Goal: Task Accomplishment & Management: Manage account settings

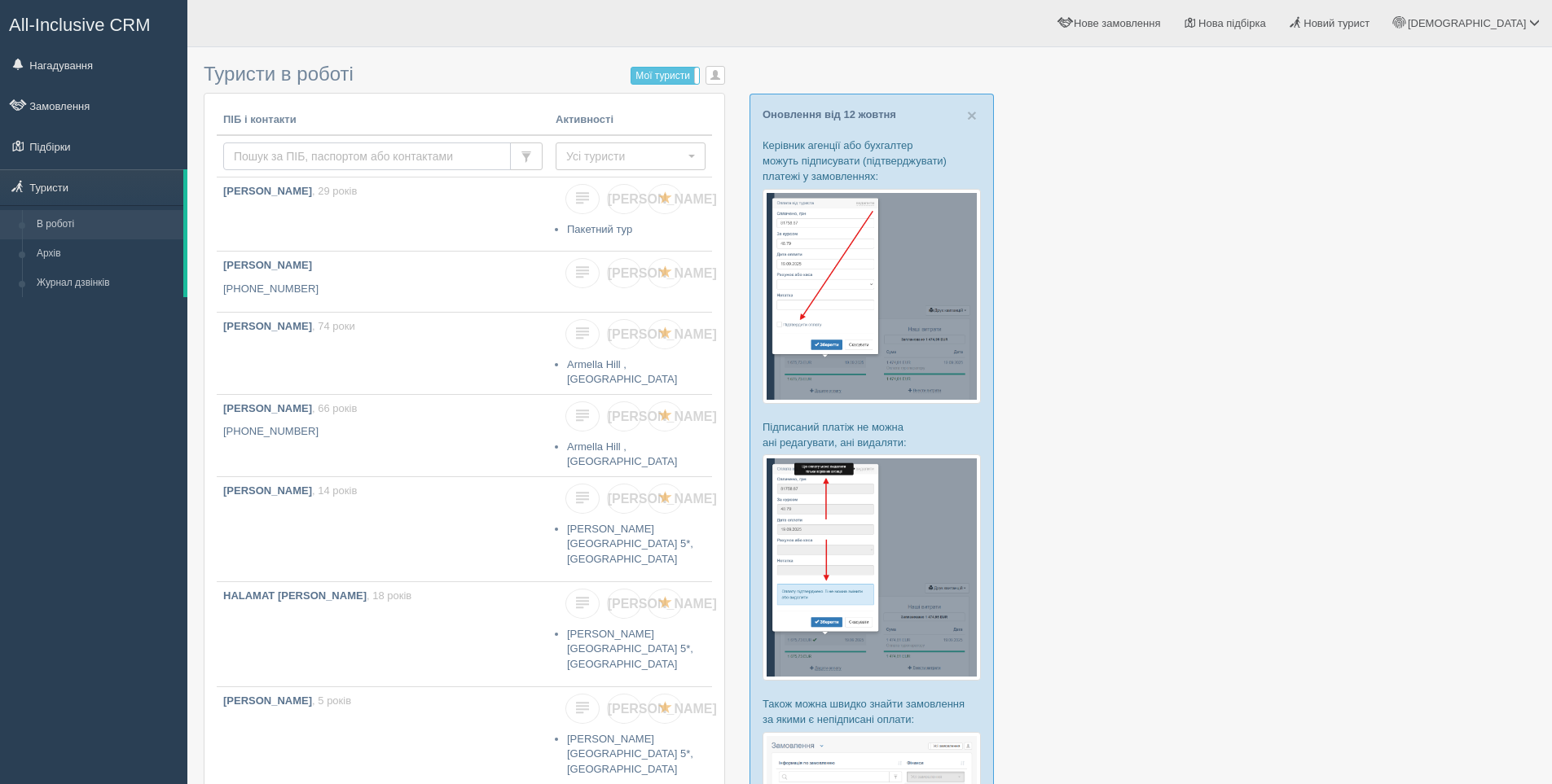
click at [281, 146] on input "text" at bounding box center [367, 157] width 288 height 28
paste input "+380635902306"
type input "+380635902306"
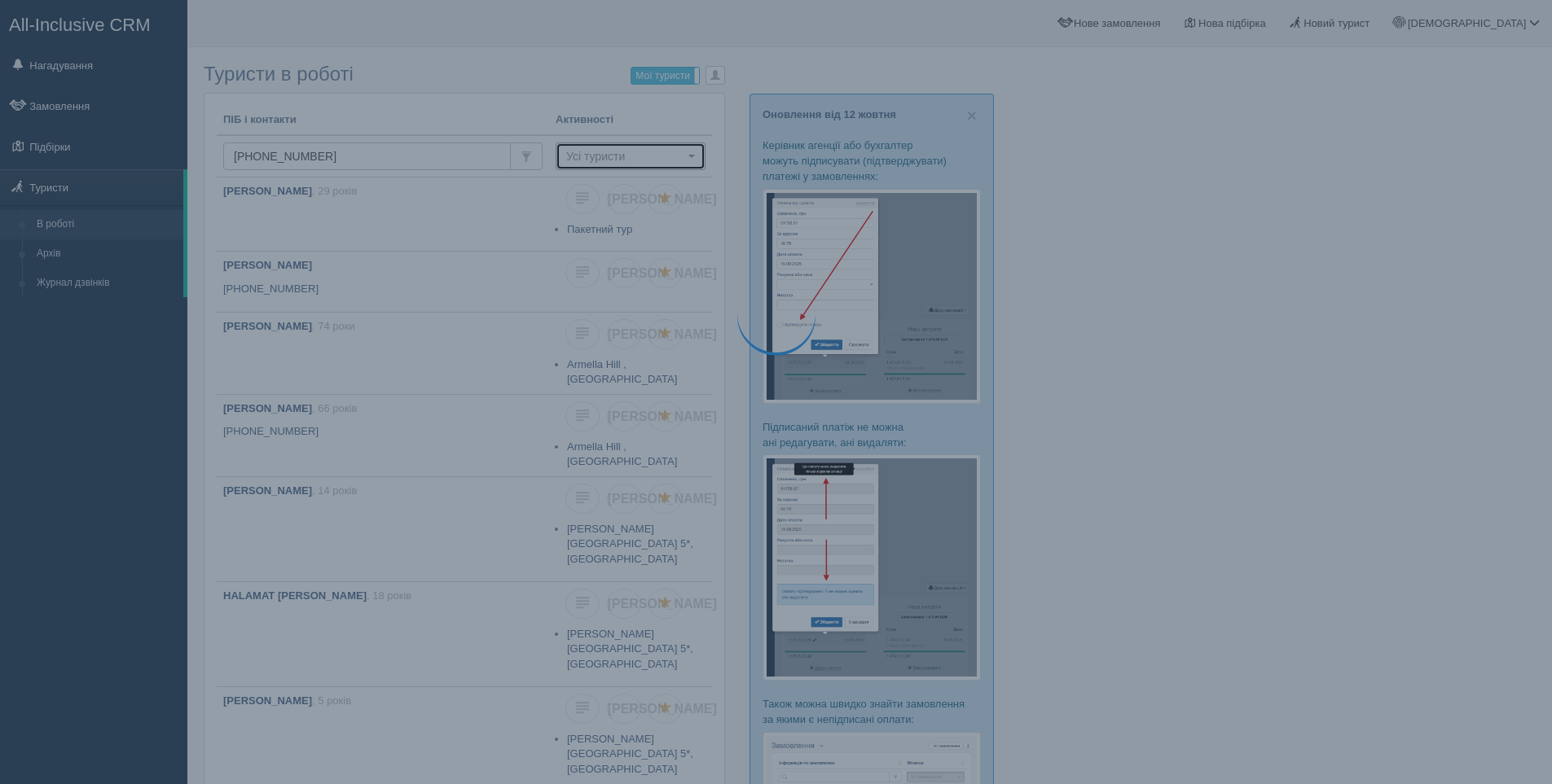
click at [571, 162] on span "Усі туристи" at bounding box center [625, 157] width 118 height 17
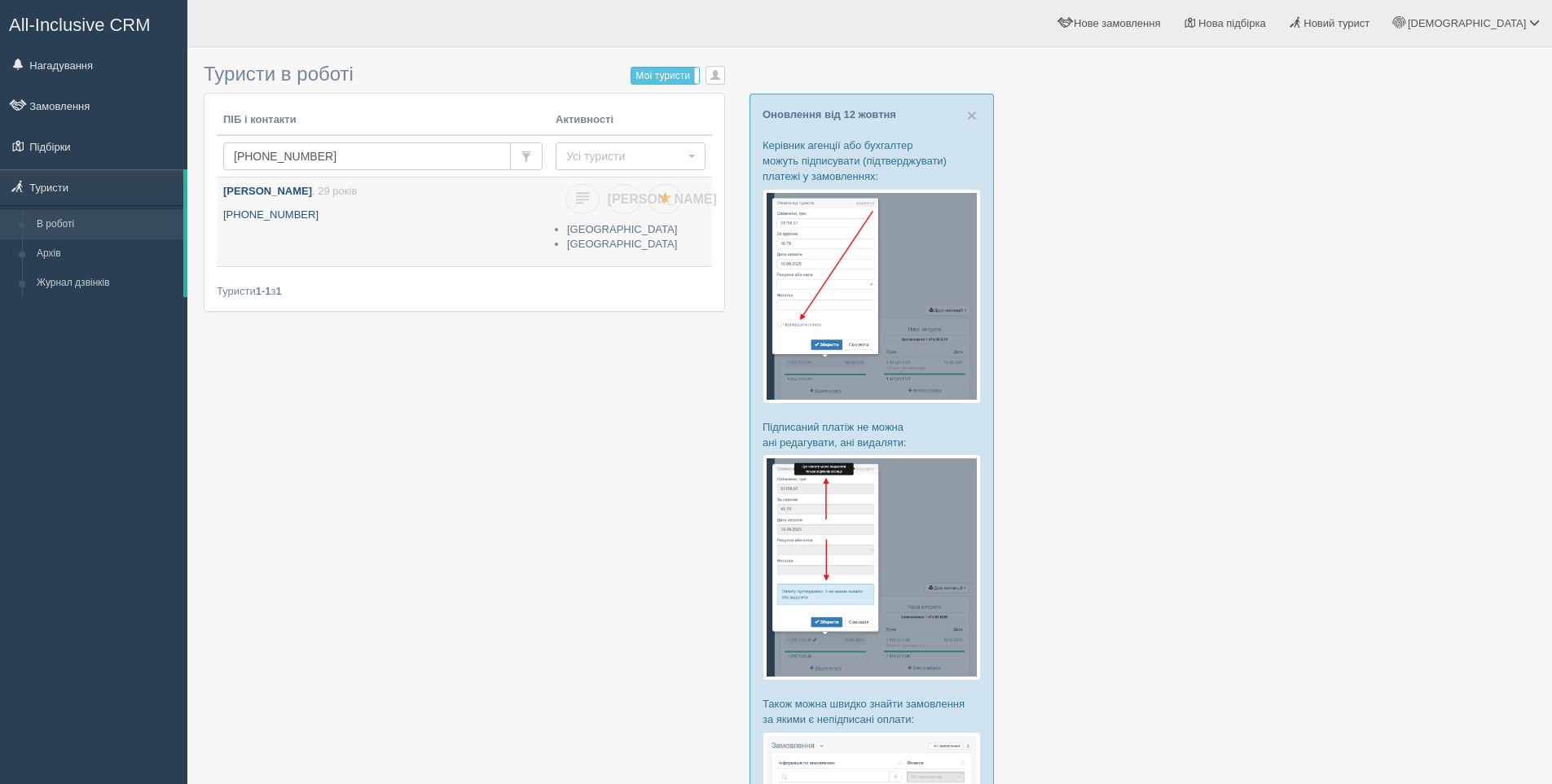
click at [439, 207] on p "+380 63 590 2306" at bounding box center [382, 215] width 319 height 16
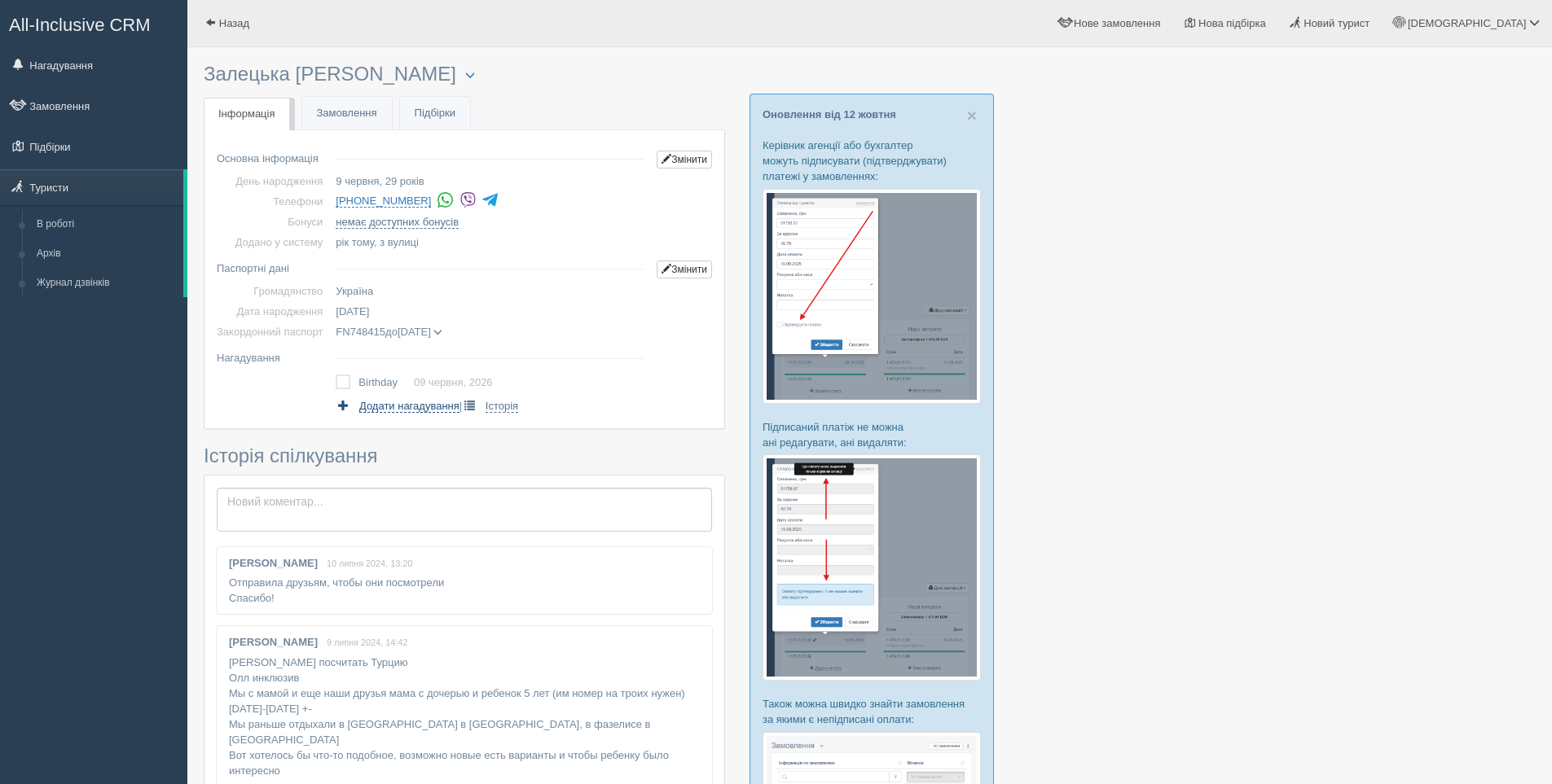
click at [399, 409] on span "Додати нагадування" at bounding box center [409, 406] width 100 height 13
select select "15"
select select "20"
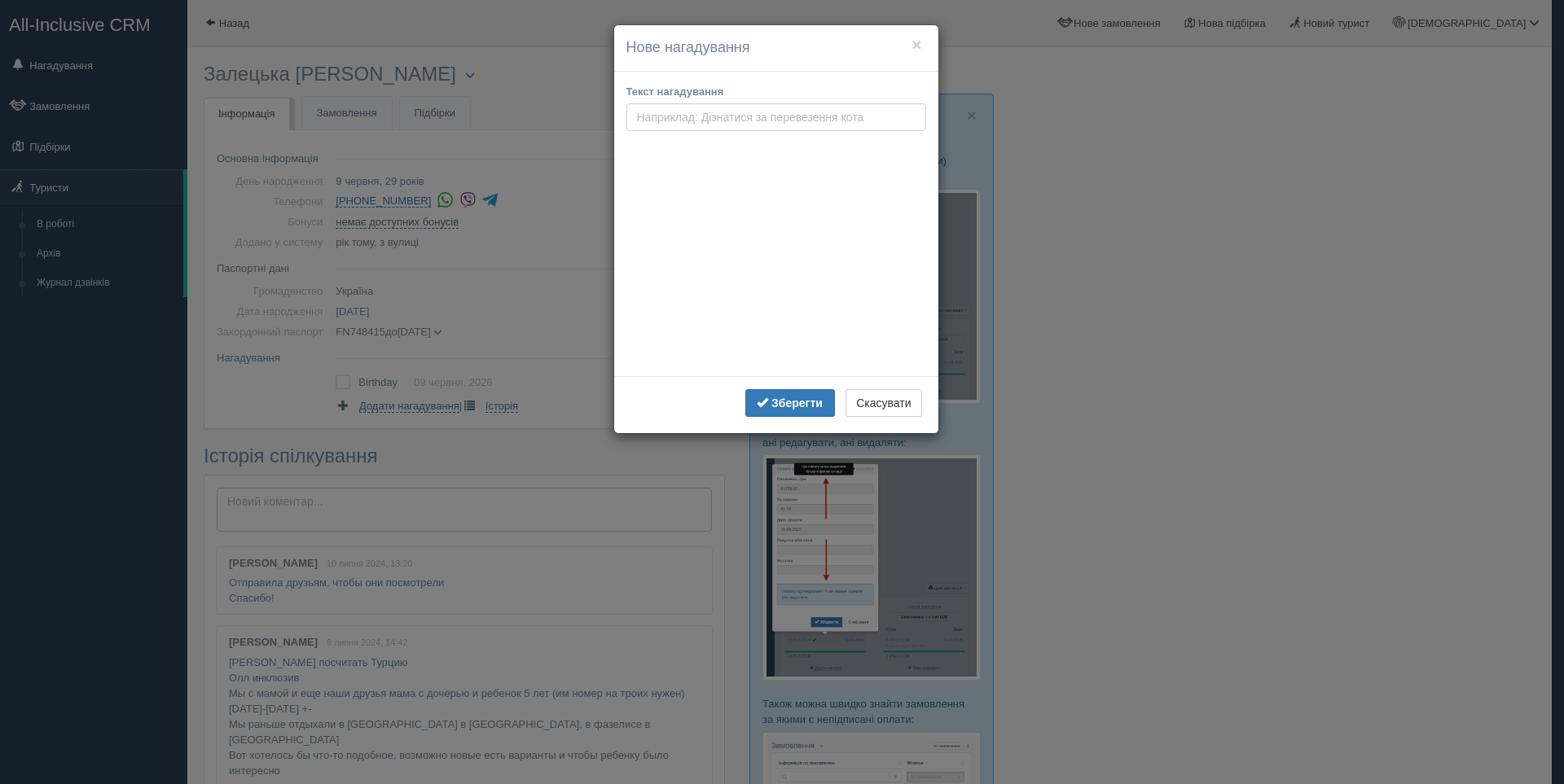
click at [698, 122] on input "text" at bounding box center [776, 117] width 300 height 28
paste input "+380635902306"
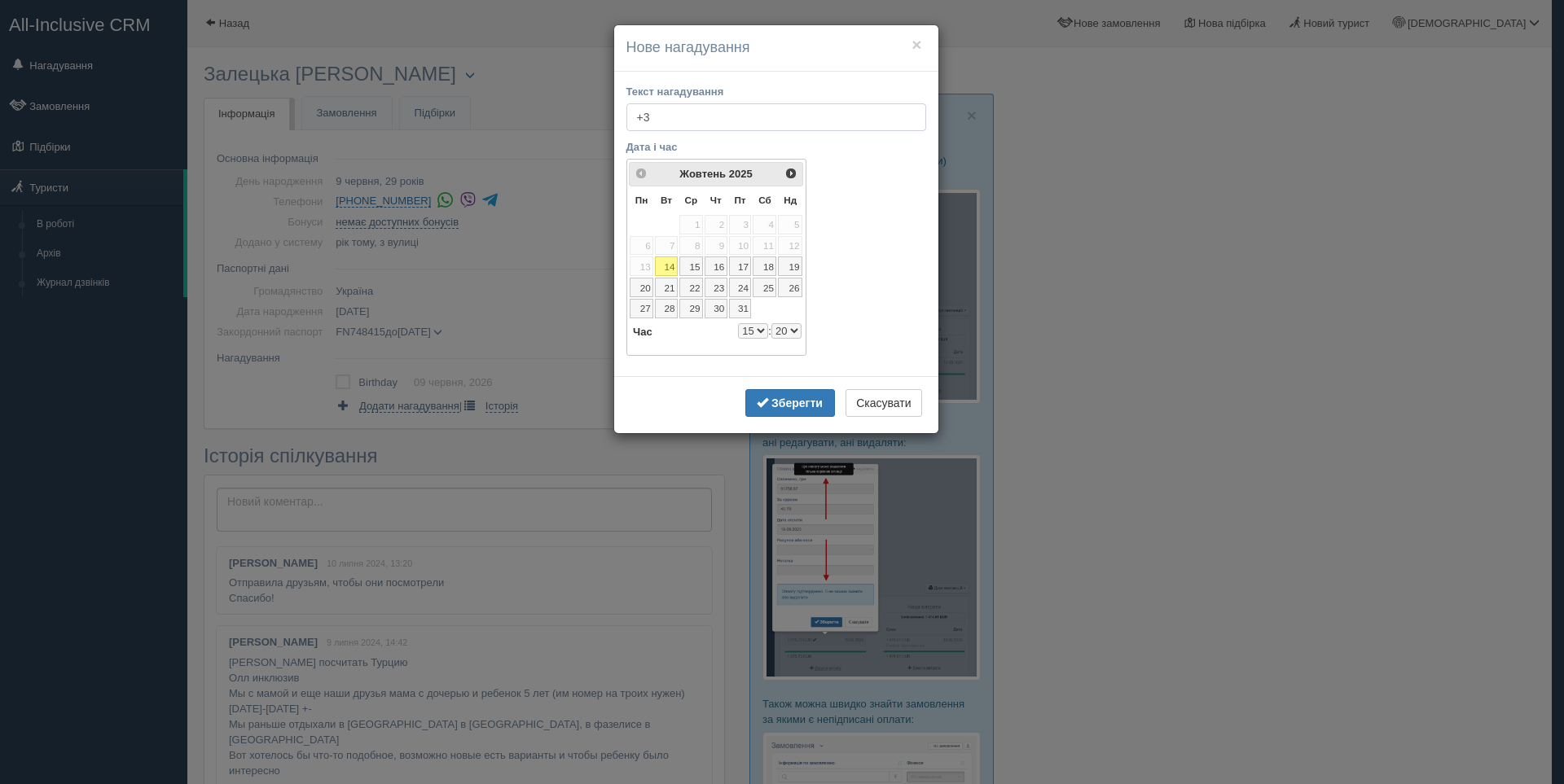
type input "+"
click at [688, 270] on link "15" at bounding box center [691, 265] width 24 height 19
select select "15"
select select "20"
click at [655, 115] on input "text" at bounding box center [776, 117] width 300 height 28
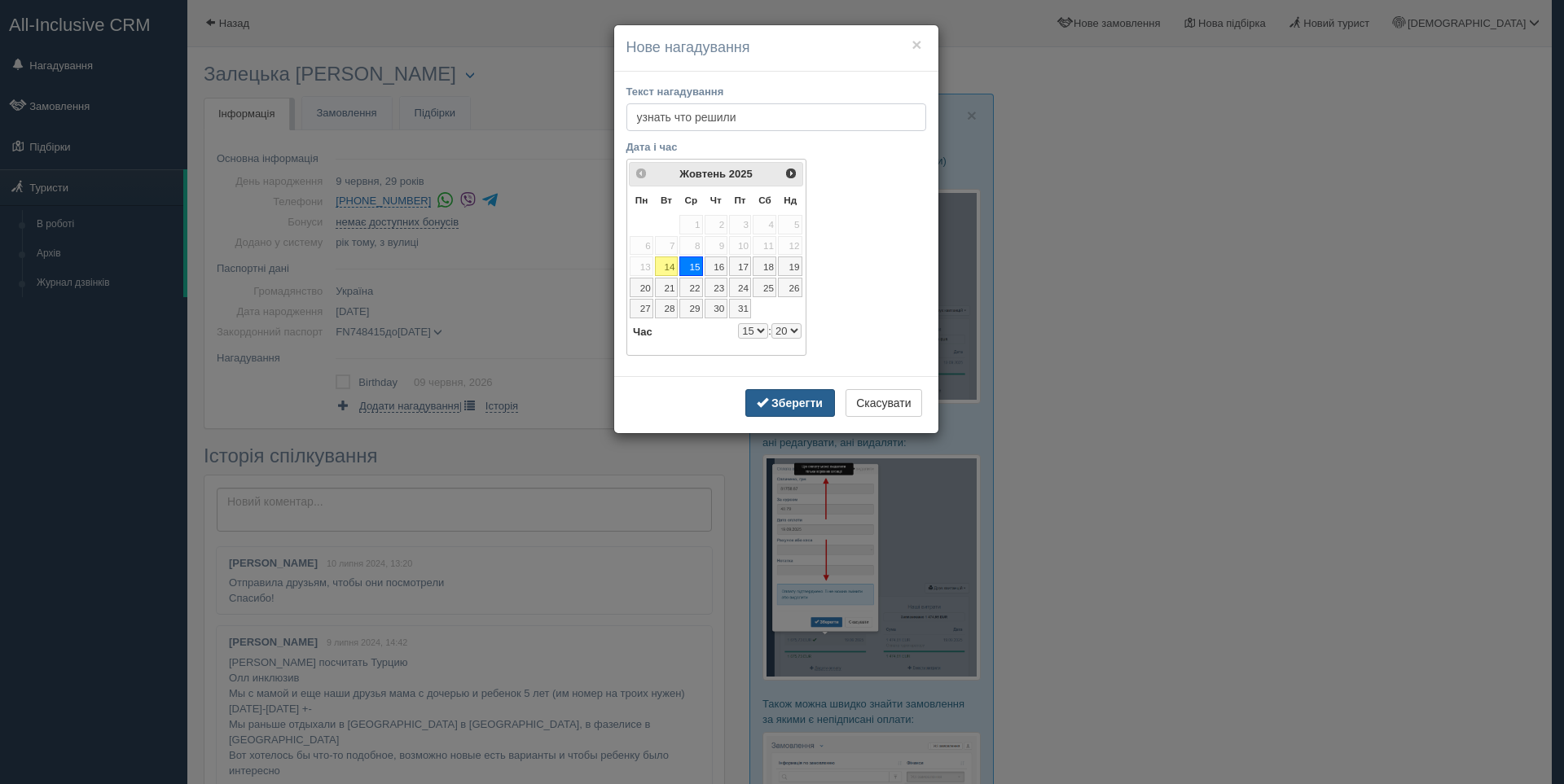
type input "узнать что решили"
click at [793, 408] on b "Зберегти" at bounding box center [797, 403] width 52 height 13
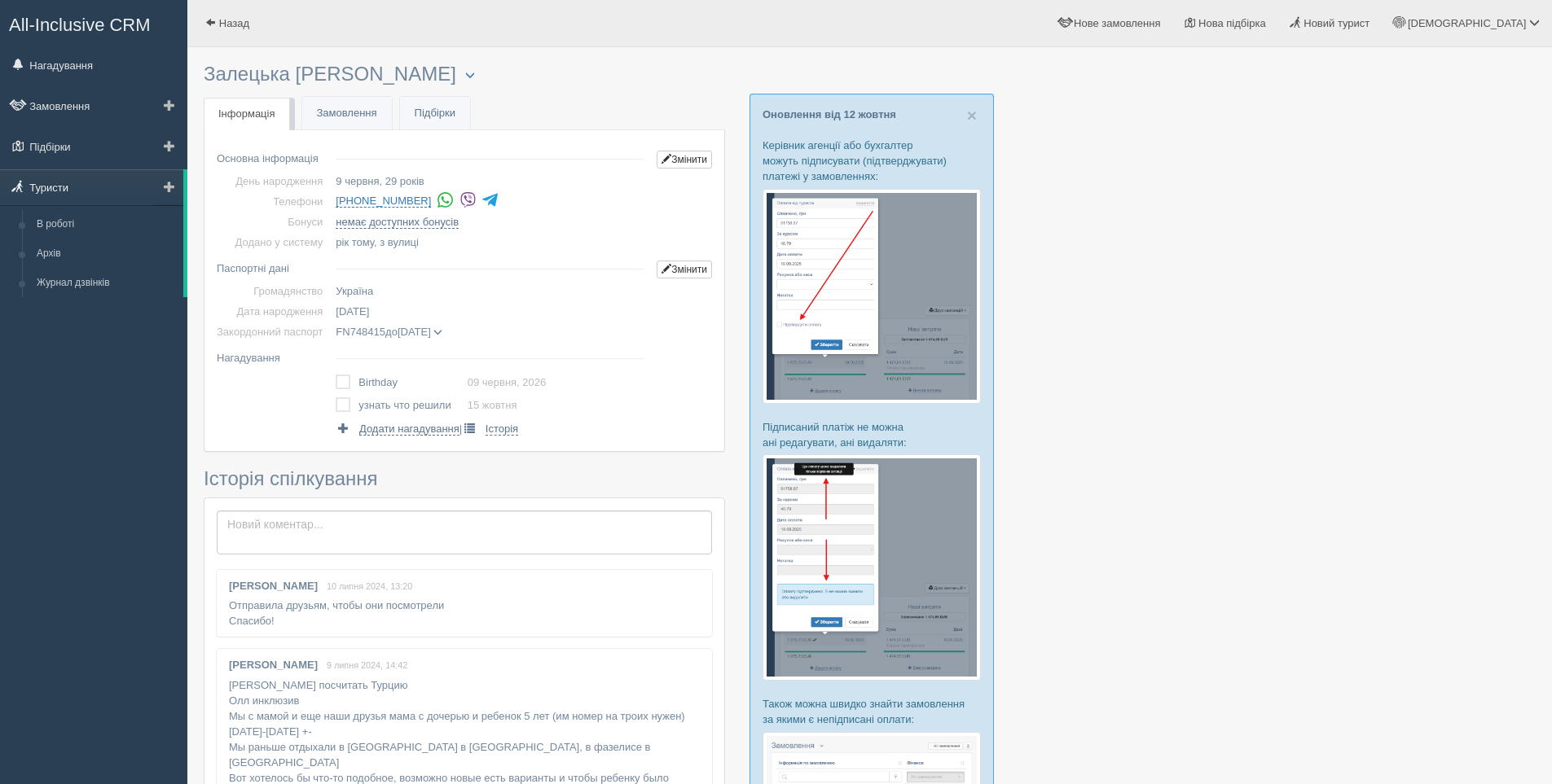
click at [35, 183] on link "Туристи" at bounding box center [91, 187] width 183 height 36
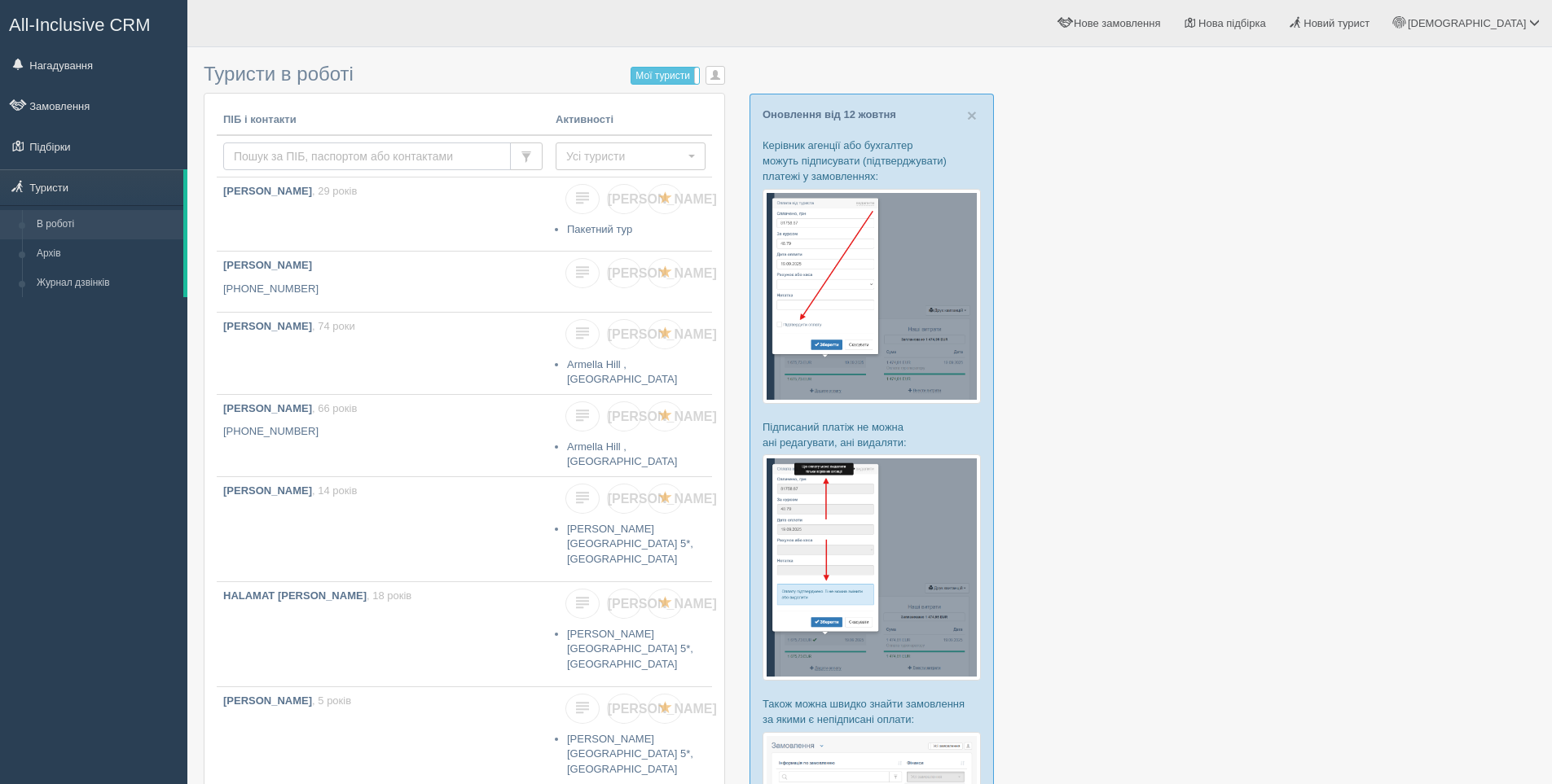
click at [290, 153] on input "text" at bounding box center [367, 157] width 288 height 28
paste input "[PHONE_NUMBER]"
type input "[PHONE_NUMBER]"
click at [652, 151] on span "Усі туристи" at bounding box center [625, 157] width 118 height 17
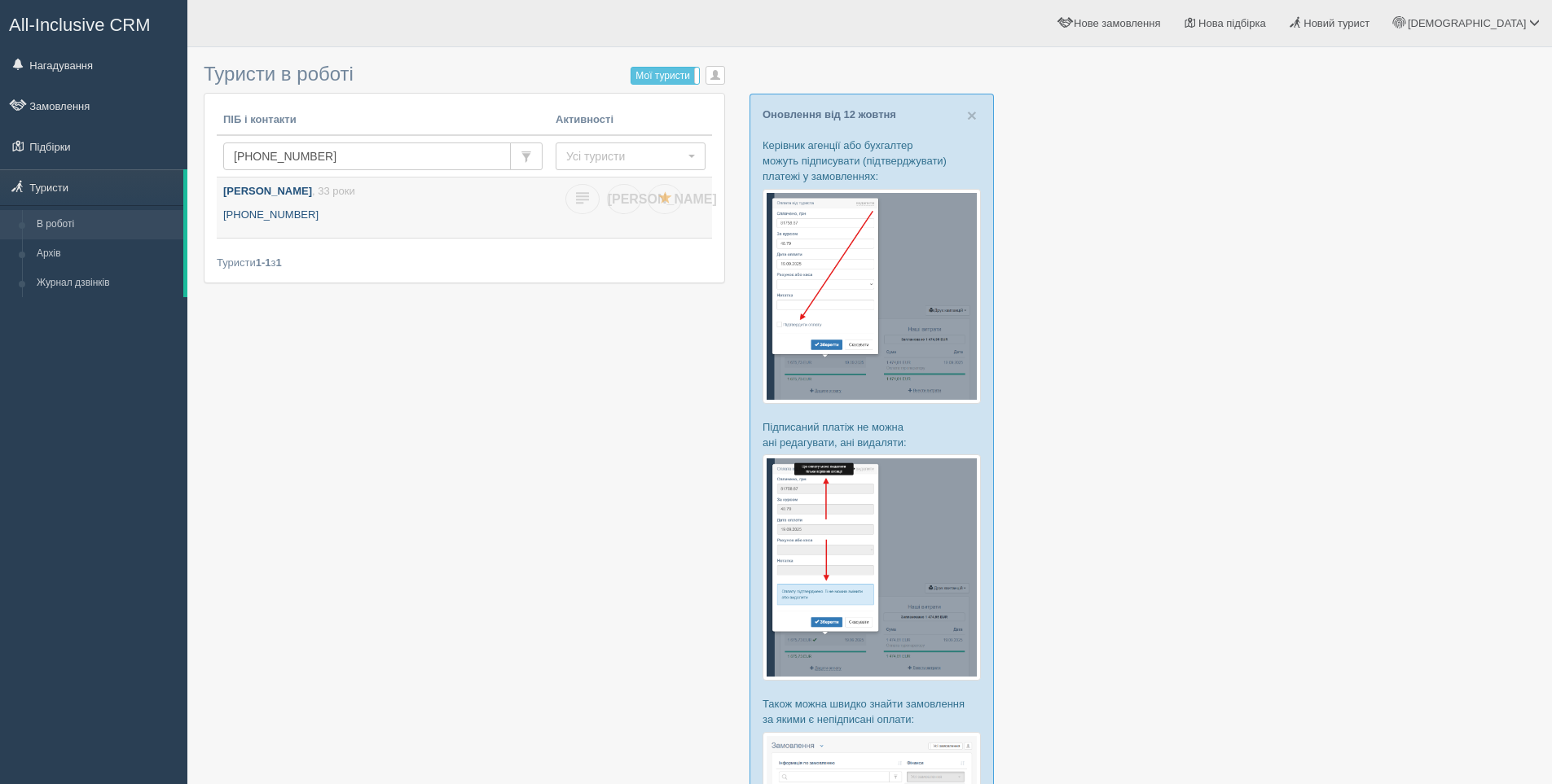
click at [421, 216] on p "[PHONE_NUMBER]" at bounding box center [382, 215] width 319 height 16
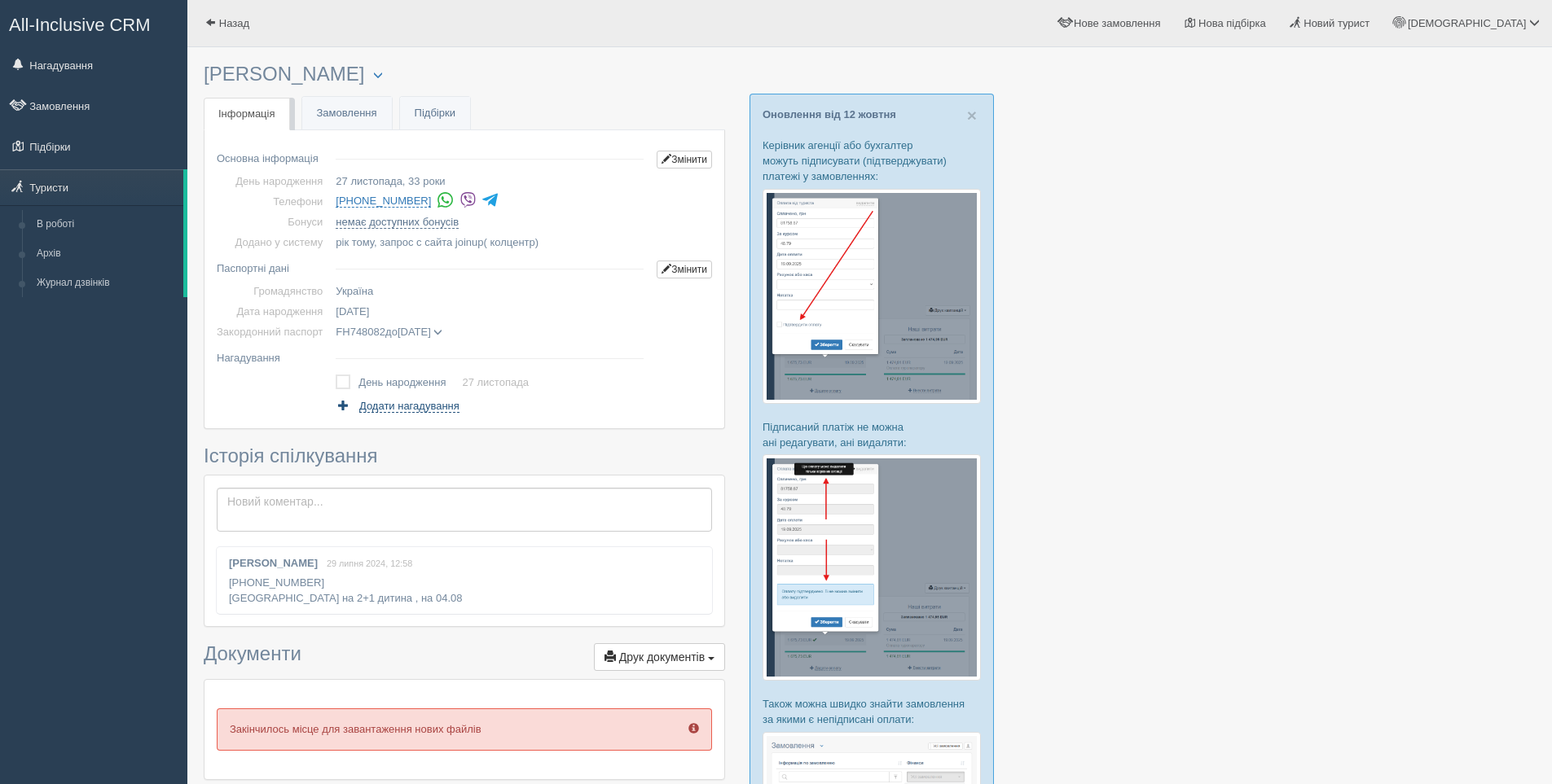
click at [387, 408] on span "Додати нагадування" at bounding box center [409, 406] width 100 height 13
select select "15"
select select "20"
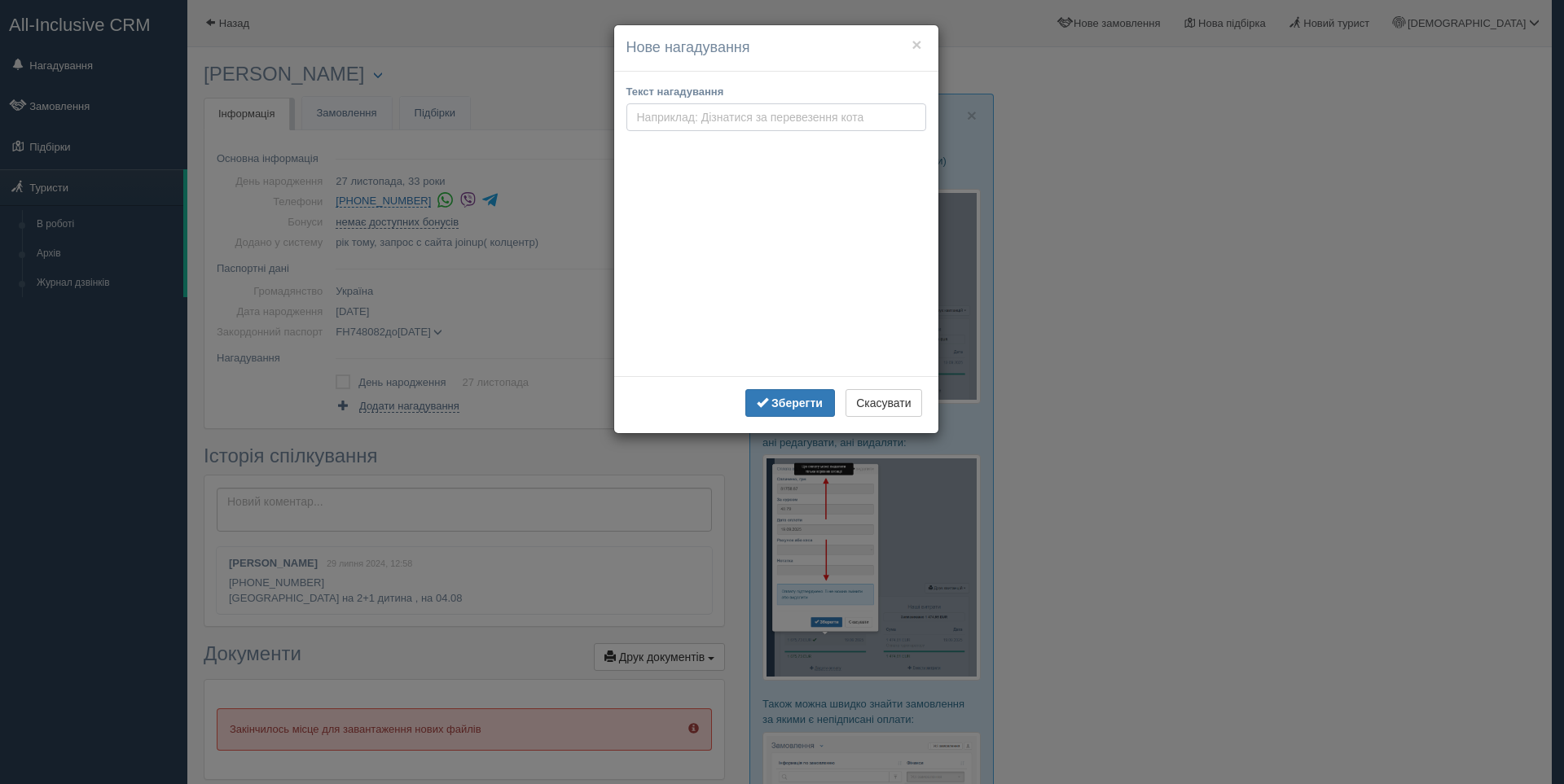
click at [661, 113] on input "text" at bounding box center [776, 117] width 300 height 28
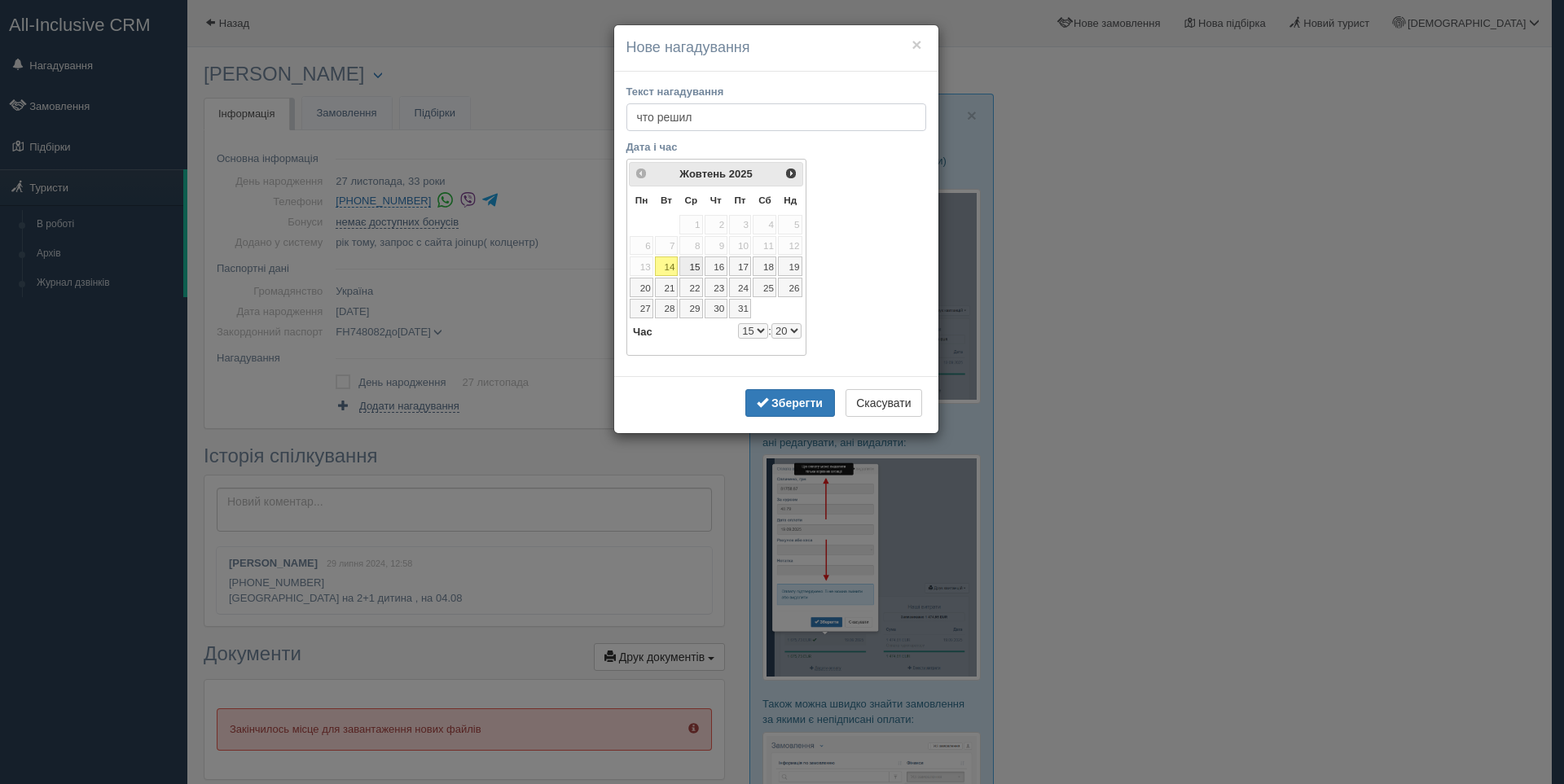
type input "что решил"
click at [698, 264] on link "15" at bounding box center [691, 265] width 24 height 19
select select "15"
select select "20"
click at [789, 404] on b "Зберегти" at bounding box center [797, 403] width 52 height 13
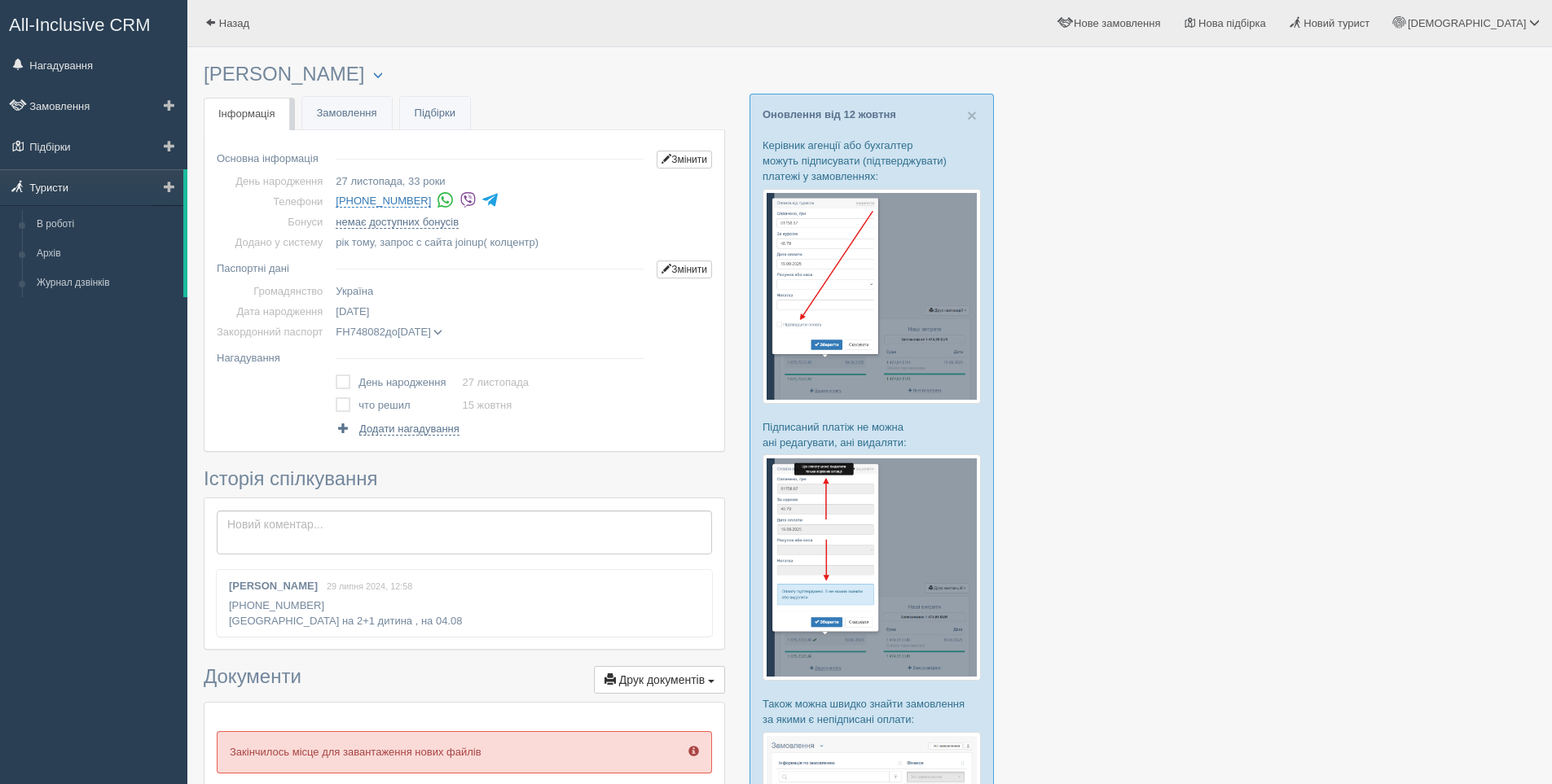
click at [55, 194] on link "Туристи" at bounding box center [91, 187] width 183 height 36
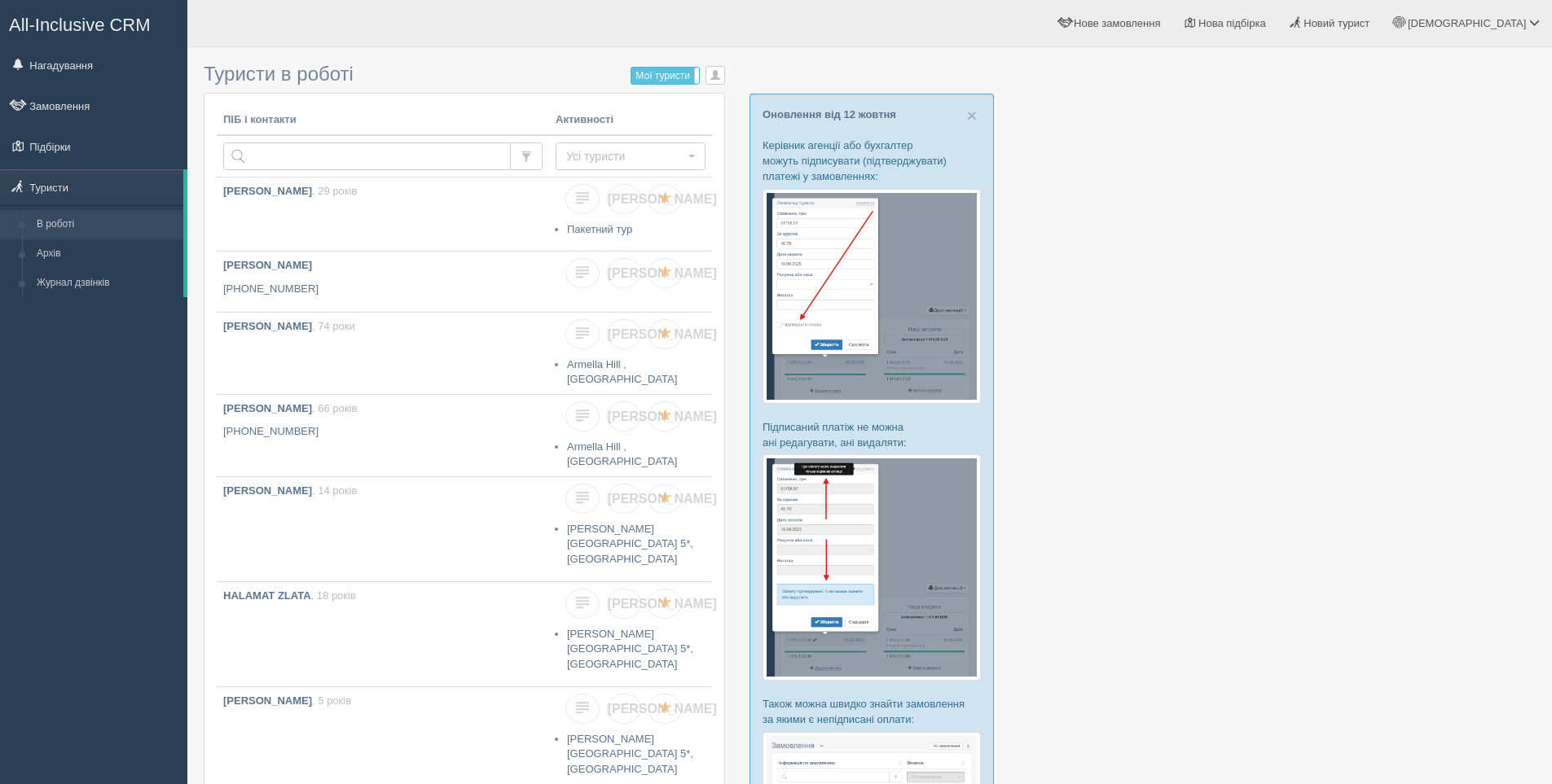
click at [102, 419] on div "All-Inclusive CRM Нагадування Замовлення Підбірки" at bounding box center [93, 392] width 187 height 784
click at [100, 423] on div "All-Inclusive CRM Нагадування Замовлення Підбірки" at bounding box center [93, 392] width 187 height 784
click at [1124, 116] on div at bounding box center [869, 666] width 1332 height 1222
click at [277, 154] on input "text" at bounding box center [367, 157] width 288 height 28
click at [1370, 24] on span "Новий турист" at bounding box center [1336, 23] width 66 height 12
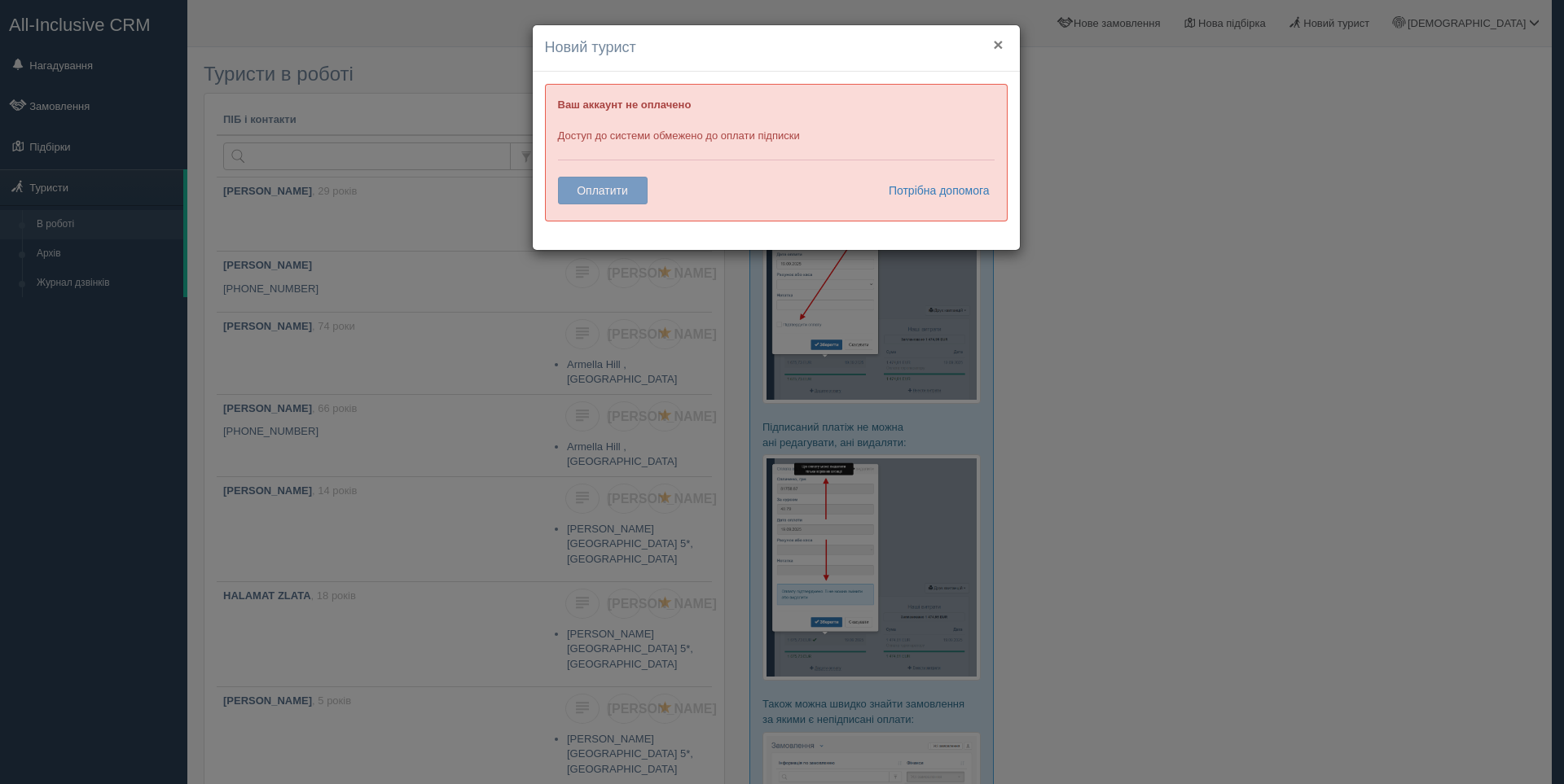
click at [998, 49] on button "×" at bounding box center [997, 44] width 10 height 18
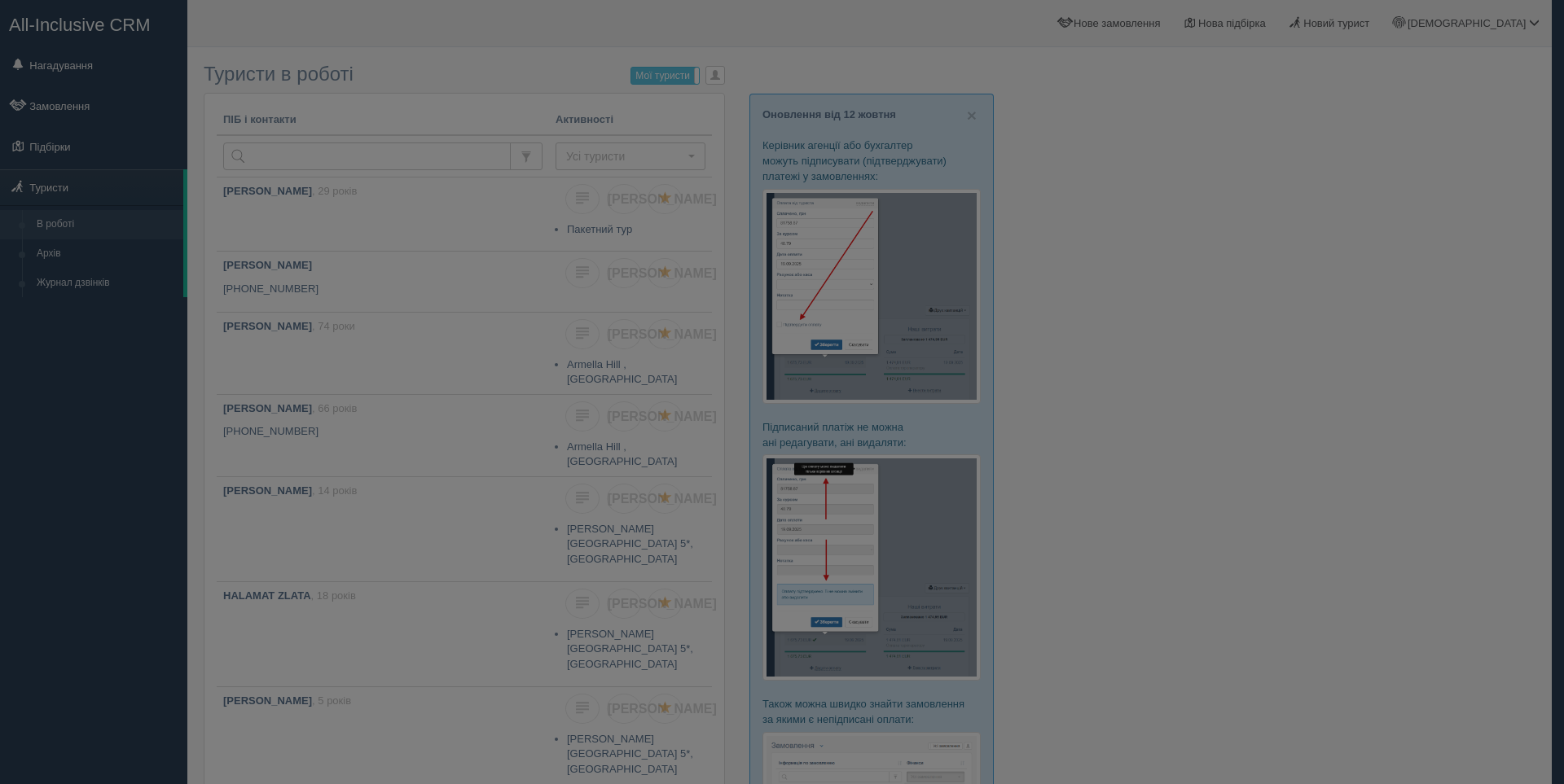
click at [1182, 170] on div at bounding box center [782, 392] width 1564 height 784
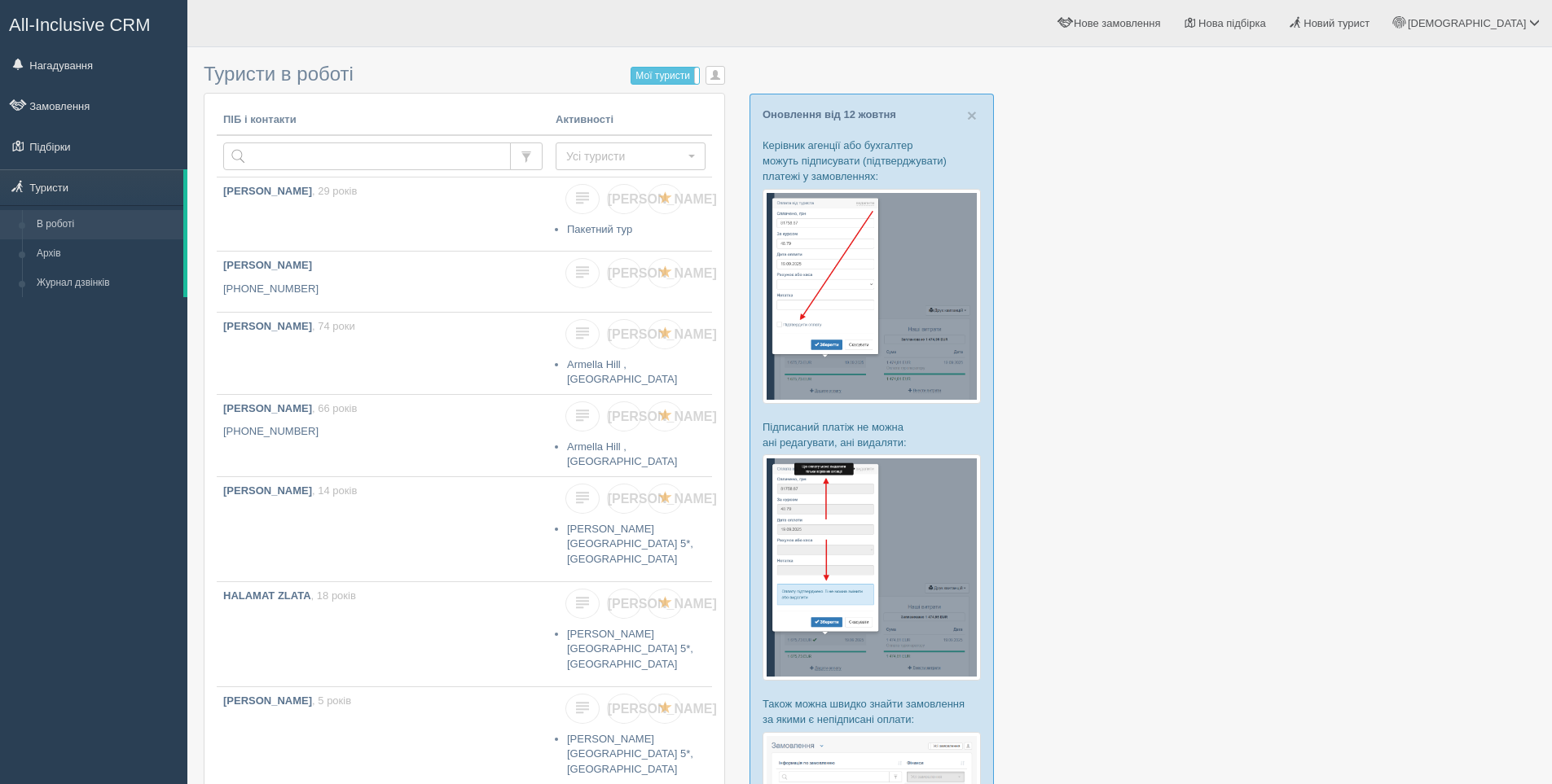
click at [80, 418] on div "All-Inclusive CRM Нагадування Замовлення Підбірки" at bounding box center [93, 392] width 187 height 784
click at [1274, 424] on div at bounding box center [869, 666] width 1332 height 1222
click at [41, 450] on div "All-Inclusive CRM Нагадування Замовлення Підбірки" at bounding box center [93, 392] width 187 height 784
click at [1232, 391] on div at bounding box center [869, 666] width 1332 height 1222
click at [91, 460] on div "All-Inclusive CRM Нагадування Замовлення Підбірки" at bounding box center [93, 392] width 187 height 784
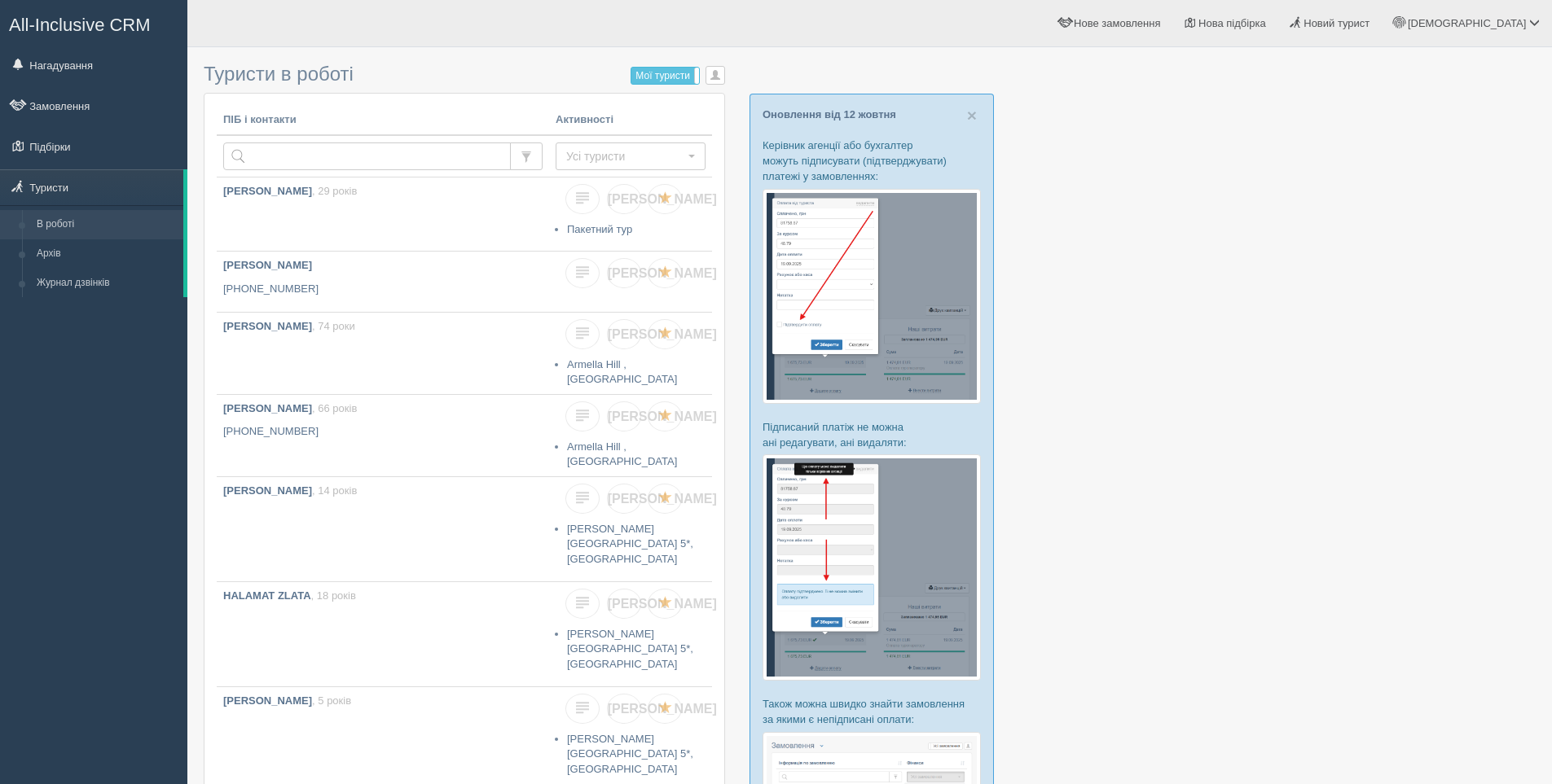
click at [1152, 585] on div at bounding box center [869, 666] width 1332 height 1222
click at [1370, 19] on span "Новий турист" at bounding box center [1336, 23] width 66 height 12
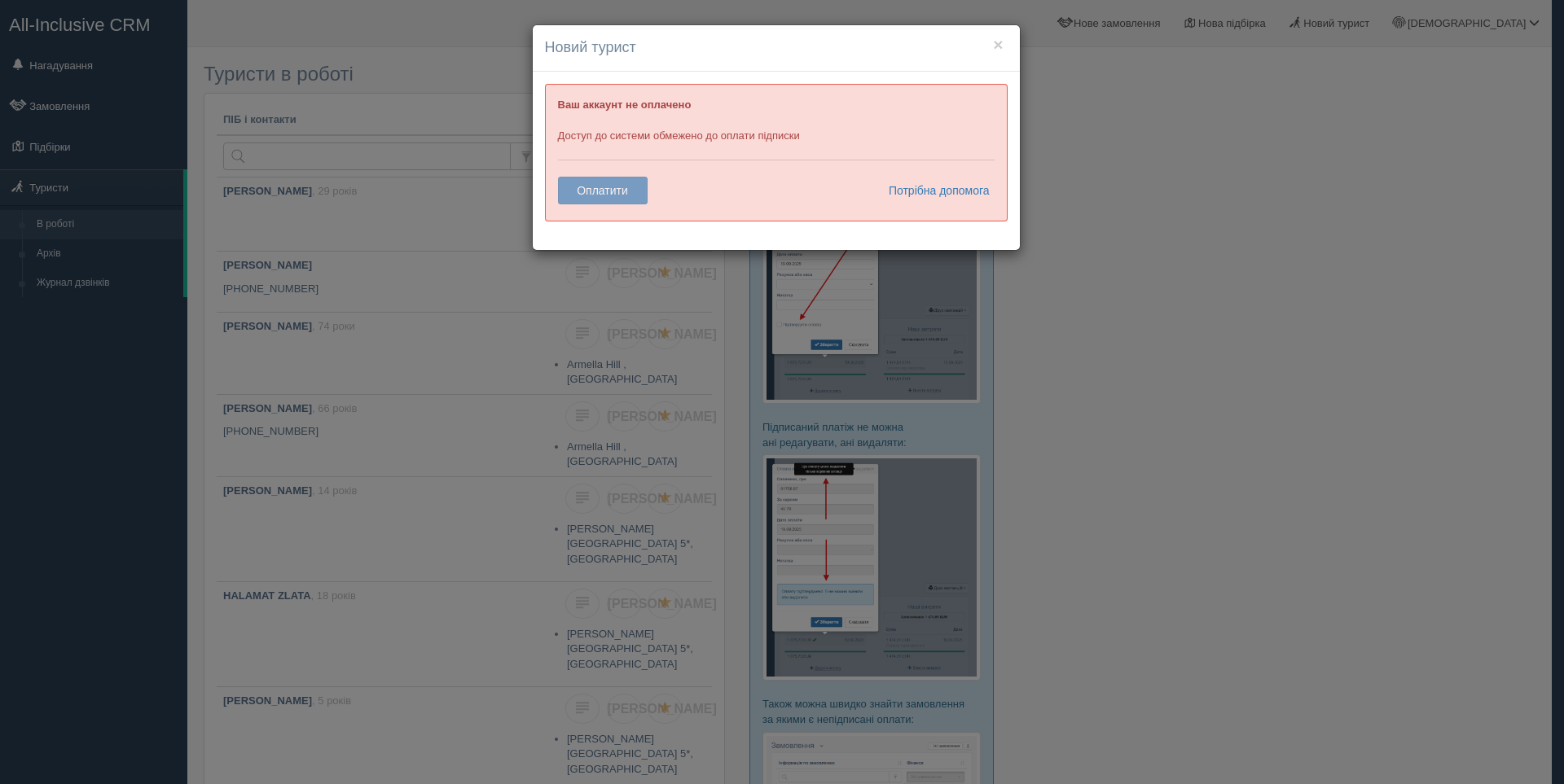
click at [1105, 213] on div "× Новий турист Ваш аккаунт не оплачено Доступ до системи обмежено до оплати під…" at bounding box center [782, 392] width 1564 height 784
